Goal: Transaction & Acquisition: Purchase product/service

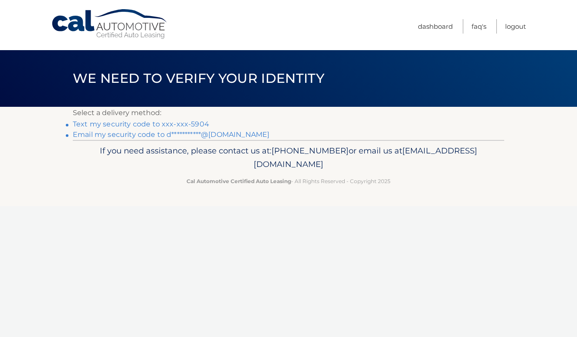
click at [179, 123] on link "Text my security code to xxx-xxx-5904" at bounding box center [141, 124] width 137 height 8
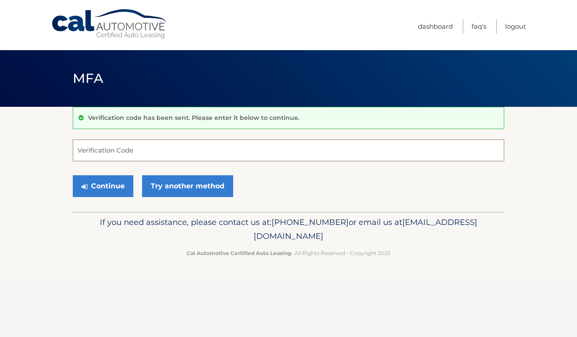
click at [171, 153] on input "Verification Code" at bounding box center [289, 151] width 432 height 22
type input "501000"
click at [111, 185] on button "Continue" at bounding box center [103, 186] width 61 height 22
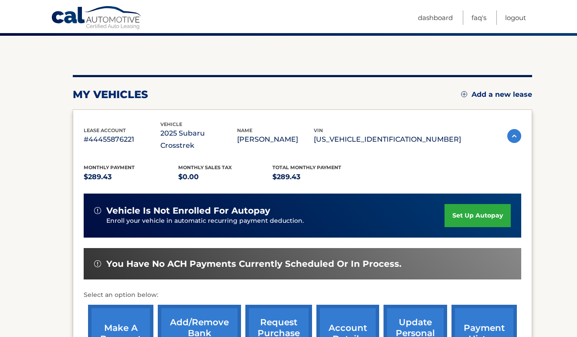
scroll to position [87, 0]
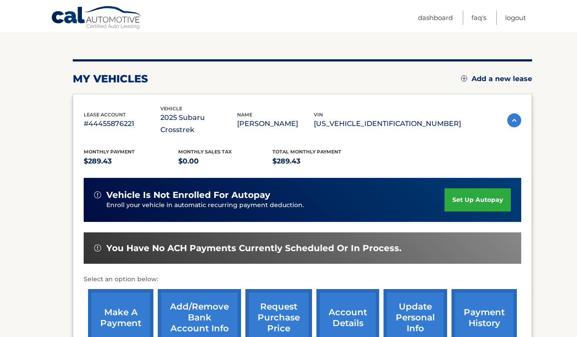
click at [477, 196] on link "set up autopay" at bounding box center [478, 199] width 66 height 23
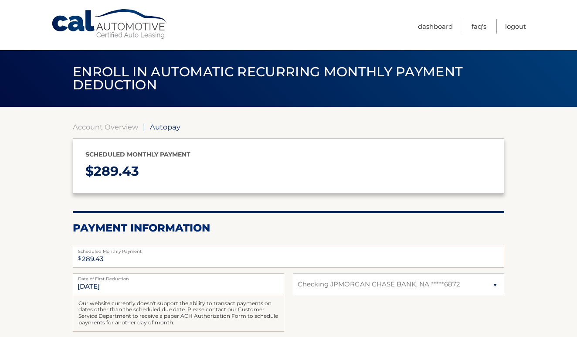
select select "YmY5MzNjOTMtOTkxMi00ZWY4LTllZDYtZjM1OTBlMmIwMTFi"
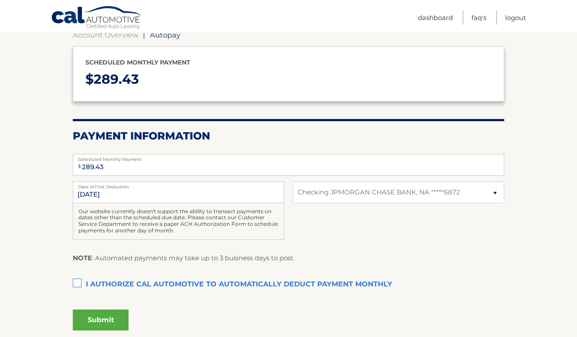
scroll to position [97, 0]
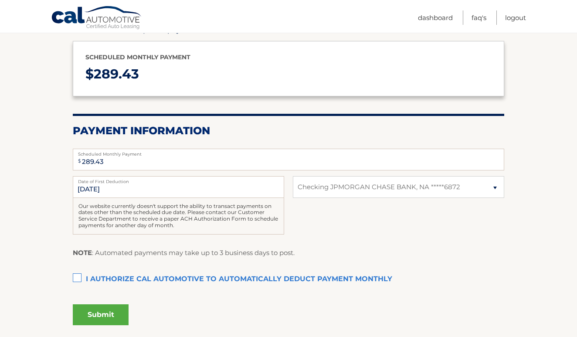
click at [79, 278] on label "I authorize cal automotive to automatically deduct payment monthly This checkbo…" at bounding box center [289, 279] width 432 height 17
click at [0, 0] on input "I authorize cal automotive to automatically deduct payment monthly This checkbo…" at bounding box center [0, 0] width 0 height 0
click at [99, 309] on button "Submit" at bounding box center [101, 314] width 56 height 21
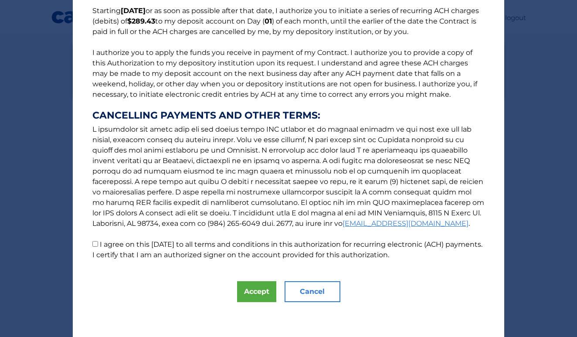
scroll to position [75, 0]
click at [258, 290] on button "Accept" at bounding box center [256, 291] width 39 height 21
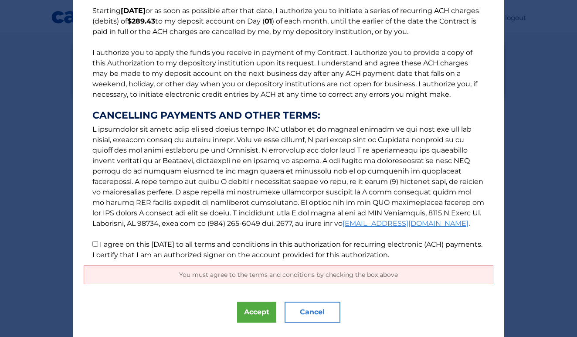
click at [95, 247] on input "I agree on this 09/09/2025 to all terms and conditions in this authorization fo…" at bounding box center [95, 244] width 6 height 6
checkbox input "true"
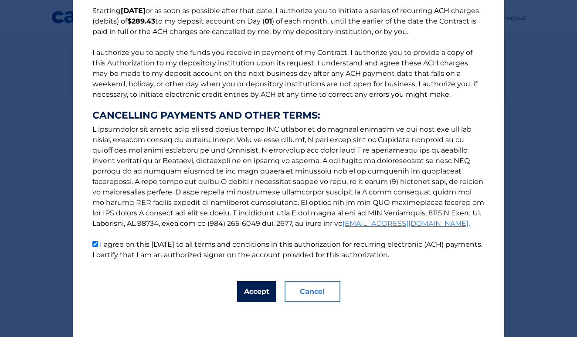
click at [256, 295] on button "Accept" at bounding box center [256, 291] width 39 height 21
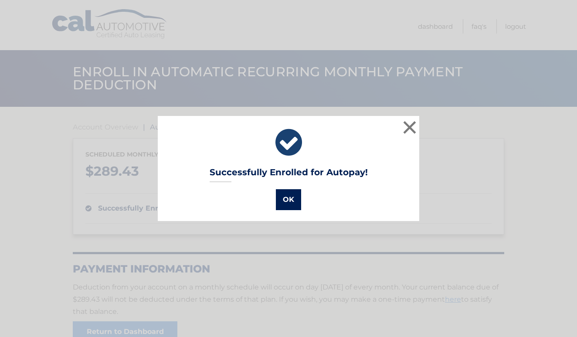
click at [287, 198] on button "OK" at bounding box center [288, 199] width 25 height 21
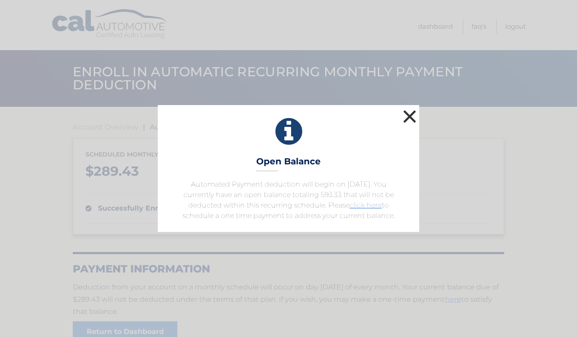
click at [407, 113] on button "×" at bounding box center [409, 116] width 17 height 17
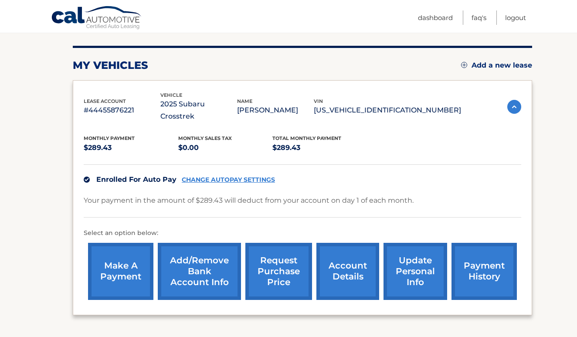
scroll to position [124, 0]
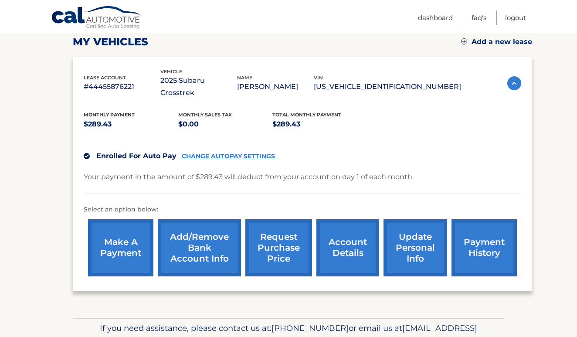
click at [477, 251] on link "payment history" at bounding box center [484, 247] width 65 height 57
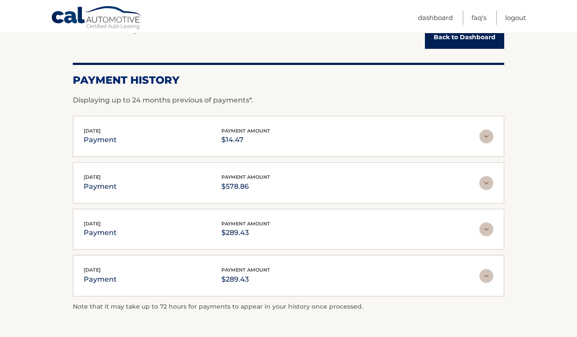
scroll to position [96, 0]
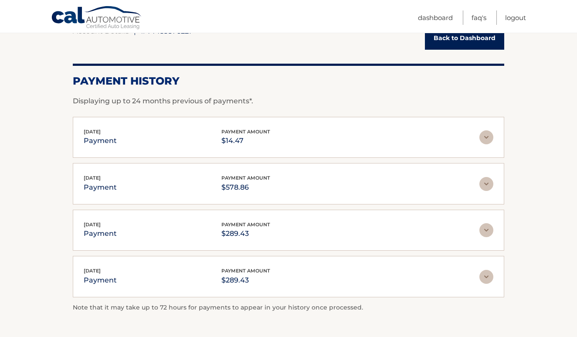
click at [486, 182] on img at bounding box center [487, 184] width 14 height 14
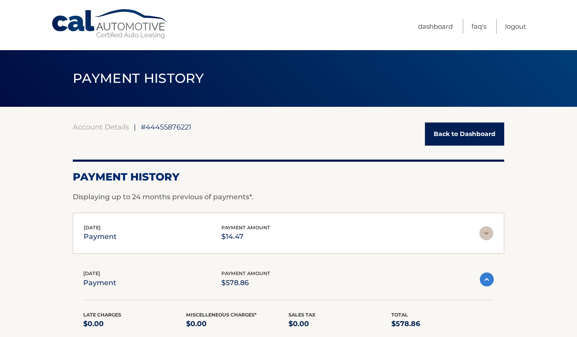
scroll to position [0, 0]
click at [472, 133] on link "Back to Dashboard" at bounding box center [464, 134] width 79 height 23
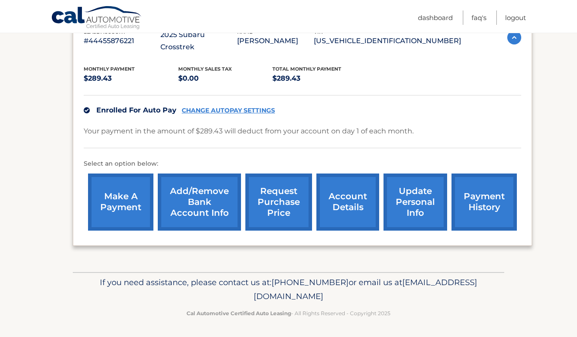
scroll to position [169, 0]
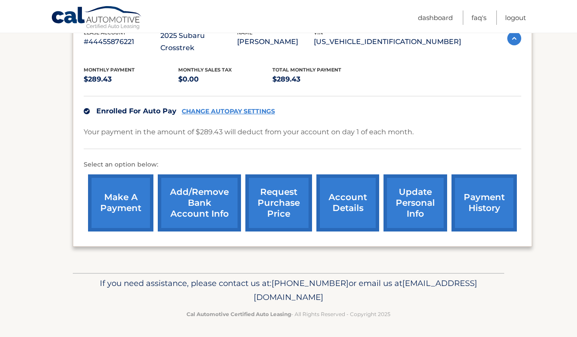
click at [350, 205] on link "account details" at bounding box center [348, 202] width 63 height 57
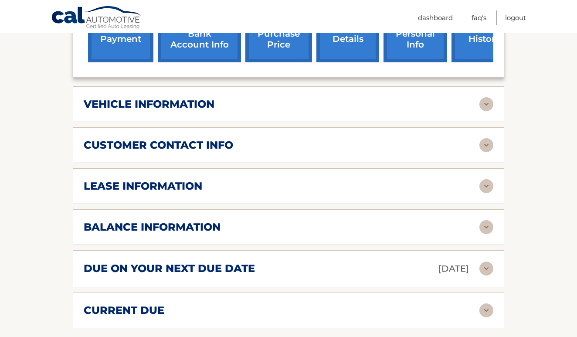
scroll to position [355, 0]
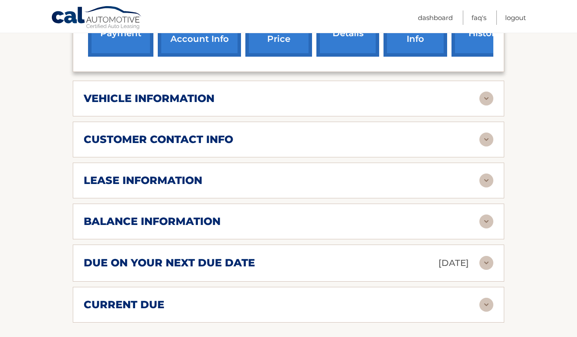
click at [486, 222] on img at bounding box center [487, 222] width 14 height 14
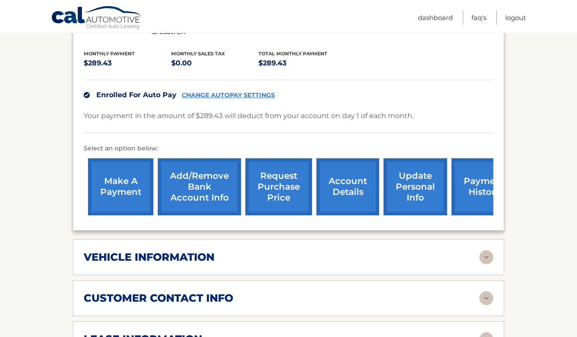
scroll to position [132, 0]
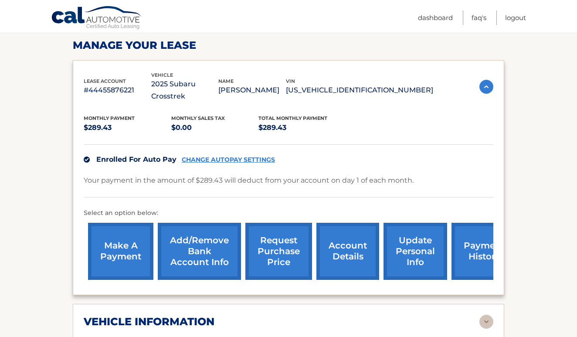
click at [109, 245] on link "make a payment" at bounding box center [120, 251] width 65 height 57
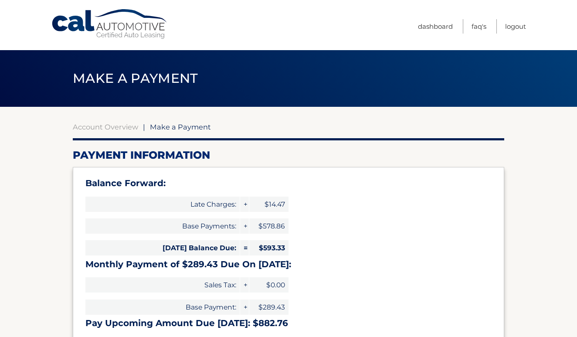
select select "YmY5MzNjOTMtOTkxMi00ZWY4LTllZDYtZjM1OTBlMmIwMTFi"
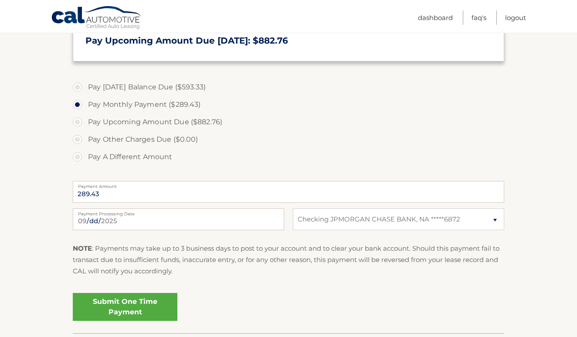
scroll to position [297, 0]
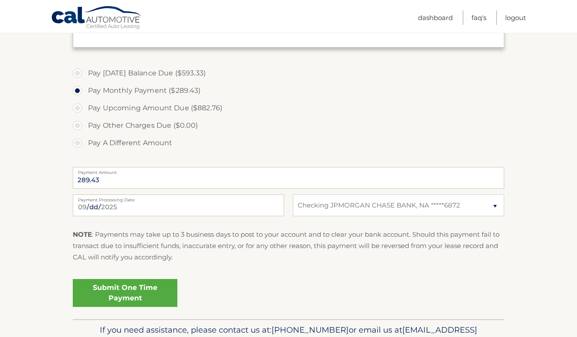
click at [128, 289] on link "Submit One Time Payment" at bounding box center [125, 293] width 105 height 28
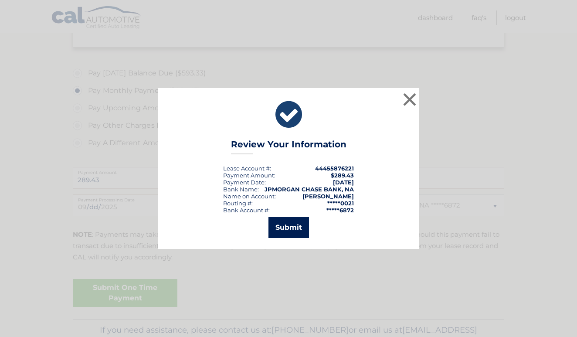
click at [294, 227] on button "Submit" at bounding box center [289, 227] width 41 height 21
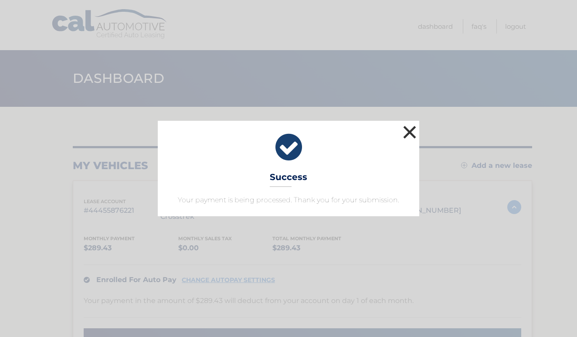
click at [411, 132] on button "×" at bounding box center [409, 131] width 17 height 17
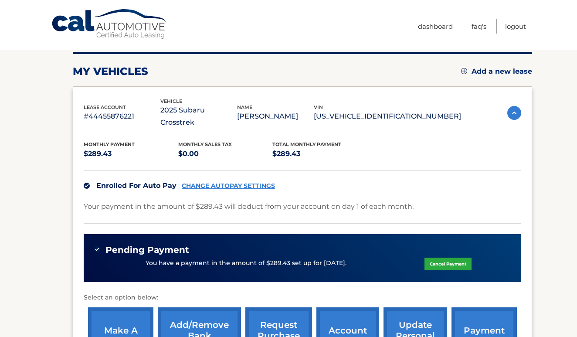
scroll to position [217, 0]
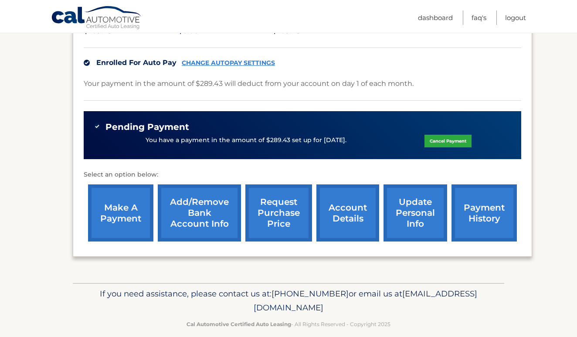
click at [342, 223] on link "account details" at bounding box center [348, 213] width 63 height 57
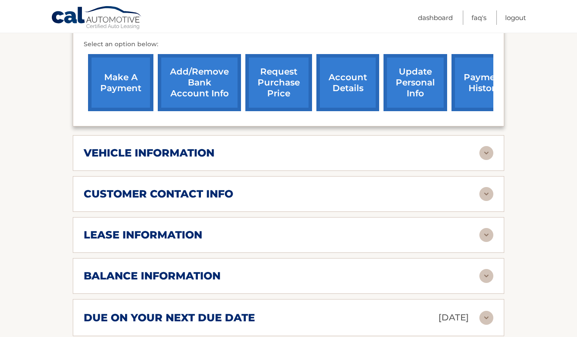
scroll to position [413, 0]
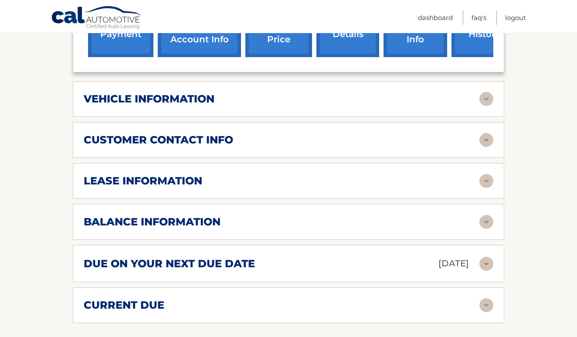
click at [484, 219] on img at bounding box center [487, 222] width 14 height 14
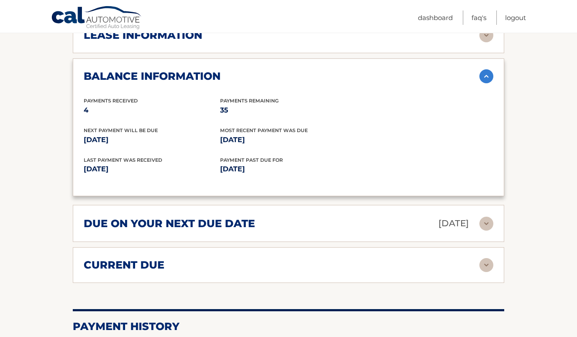
scroll to position [560, 0]
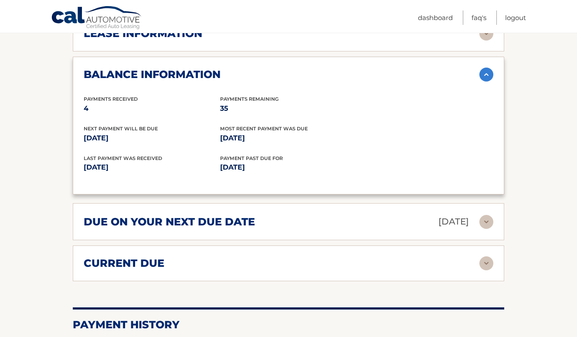
click at [489, 262] on img at bounding box center [487, 263] width 14 height 14
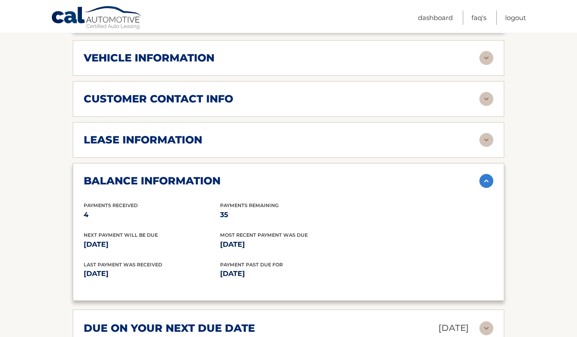
scroll to position [413, 0]
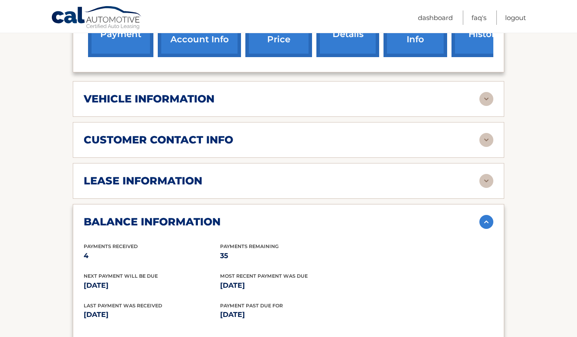
click at [486, 219] on img at bounding box center [487, 222] width 14 height 14
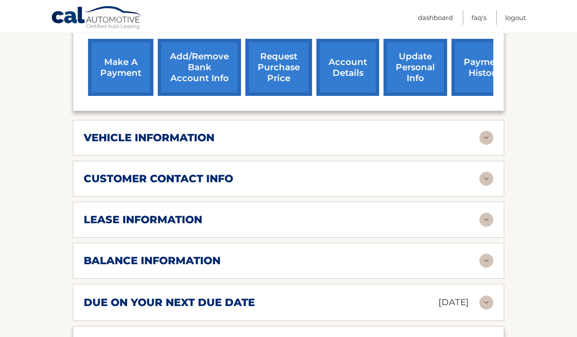
scroll to position [345, 0]
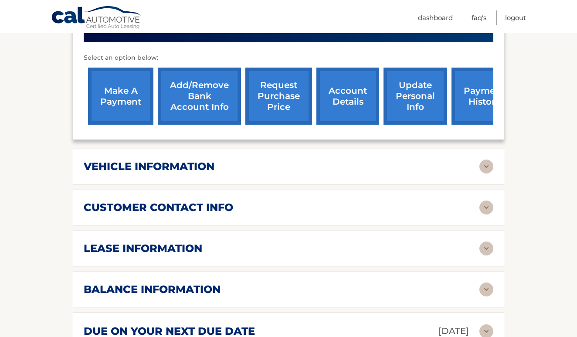
click at [112, 103] on link "make a payment" at bounding box center [120, 96] width 65 height 57
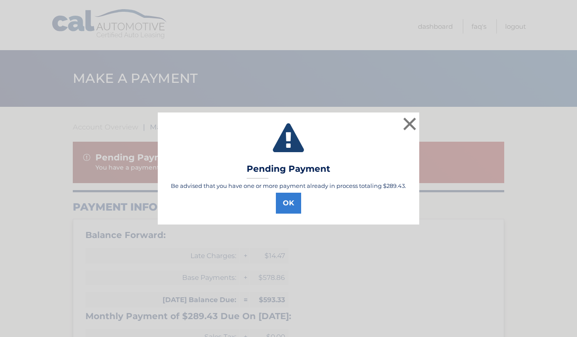
select select "YmY5MzNjOTMtOTkxMi00ZWY4LTllZDYtZjM1OTBlMmIwMTFi"
click at [286, 204] on button "OK" at bounding box center [288, 203] width 25 height 21
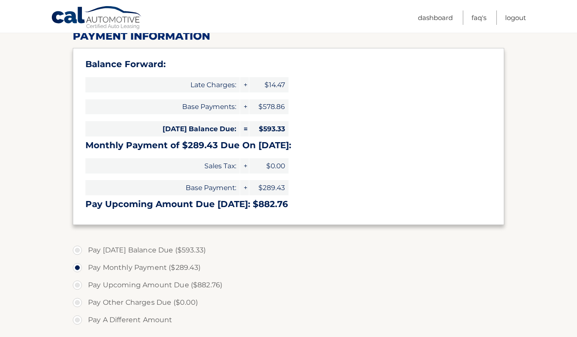
scroll to position [178, 0]
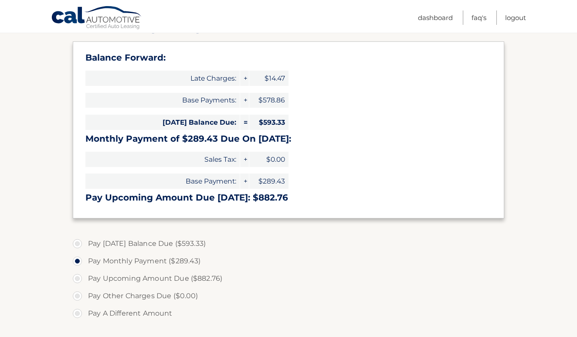
click at [79, 243] on label "Pay Today's Balance Due ($593.33)" at bounding box center [289, 243] width 432 height 17
click at [79, 243] on input "Pay Today's Balance Due ($593.33)" at bounding box center [80, 242] width 9 height 14
radio input "true"
type input "593.33"
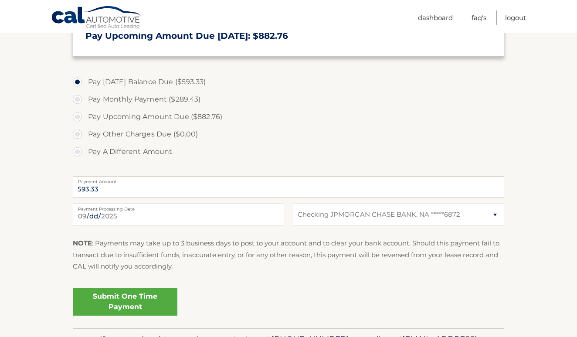
scroll to position [341, 0]
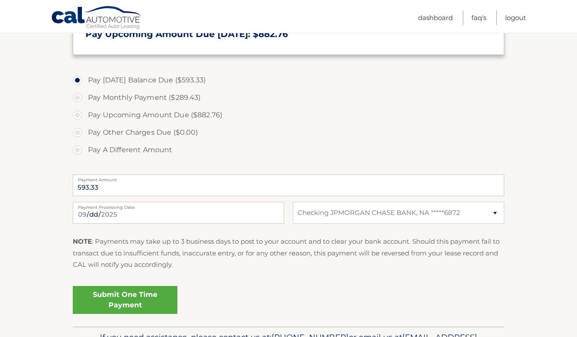
click at [123, 298] on link "Submit One Time Payment" at bounding box center [125, 300] width 105 height 28
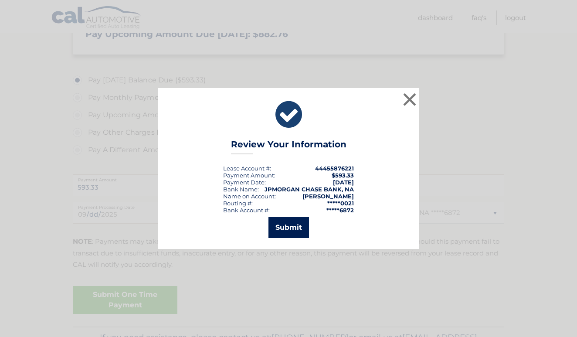
click at [286, 227] on button "Submit" at bounding box center [289, 227] width 41 height 21
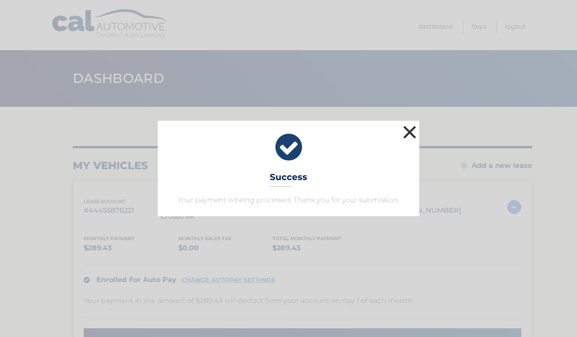
click at [410, 132] on button "×" at bounding box center [409, 131] width 17 height 17
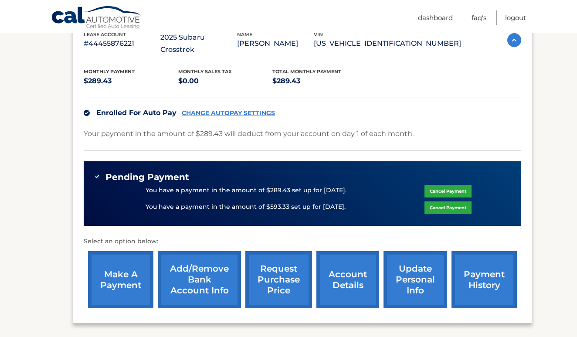
scroll to position [175, 0]
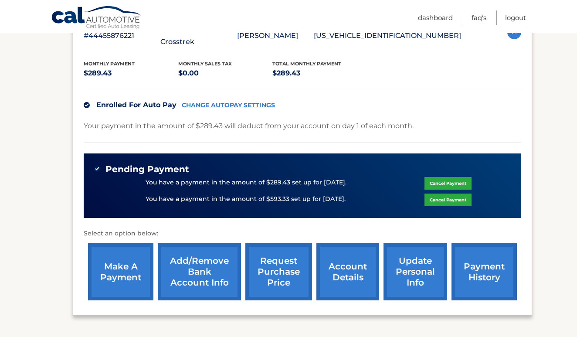
click at [447, 180] on link "Cancel Payment" at bounding box center [448, 183] width 47 height 13
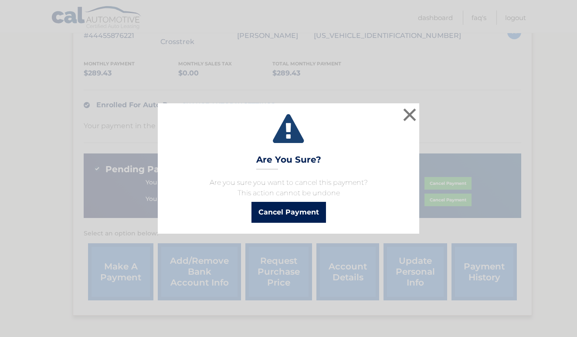
click at [304, 209] on button "Cancel Payment" at bounding box center [289, 212] width 75 height 21
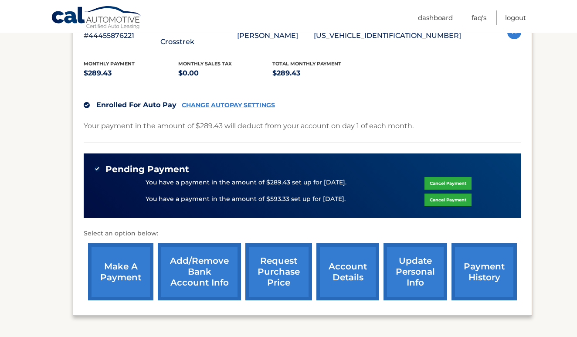
click at [410, 191] on div "You have a payment in the amount of $593.33 set up for [DATE]. Cancel Payment" at bounding box center [302, 199] width 417 height 17
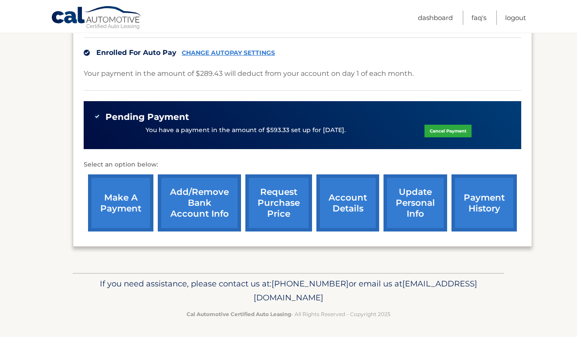
scroll to position [227, 0]
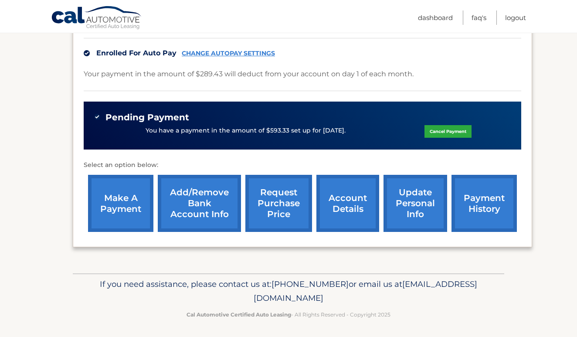
click at [112, 207] on link "make a payment" at bounding box center [120, 203] width 65 height 57
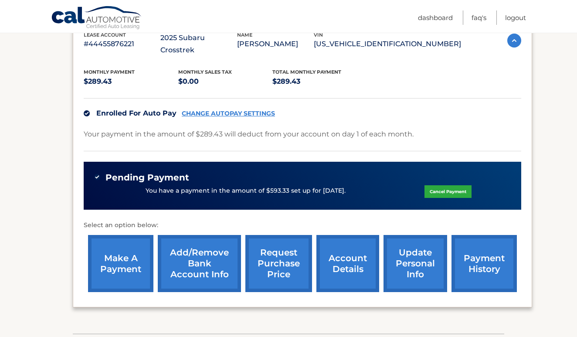
scroll to position [88, 0]
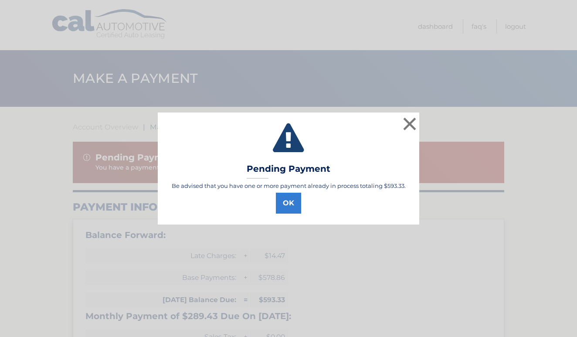
select select "YmY5MzNjOTMtOTkxMi00ZWY4LTllZDYtZjM1OTBlMmIwMTFi"
click at [287, 200] on button "OK" at bounding box center [288, 203] width 25 height 21
